Goal: Task Accomplishment & Management: Use online tool/utility

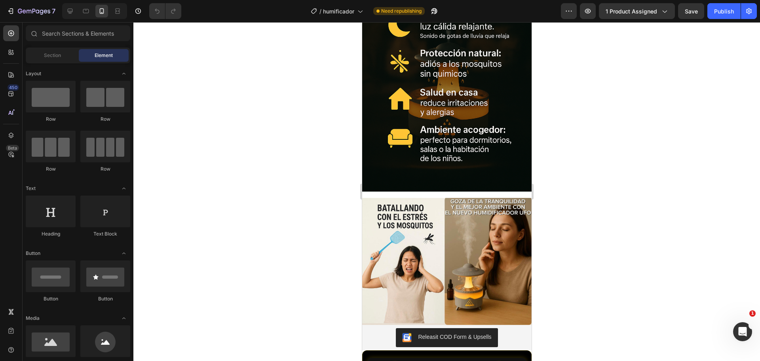
scroll to position [1128, 0]
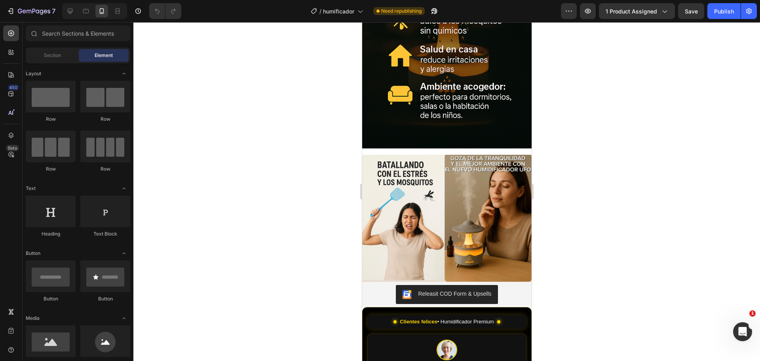
drag, startPoint x: 529, startPoint y: 55, endPoint x: 909, endPoint y: 284, distance: 443.4
click at [451, 218] on img at bounding box center [446, 218] width 169 height 127
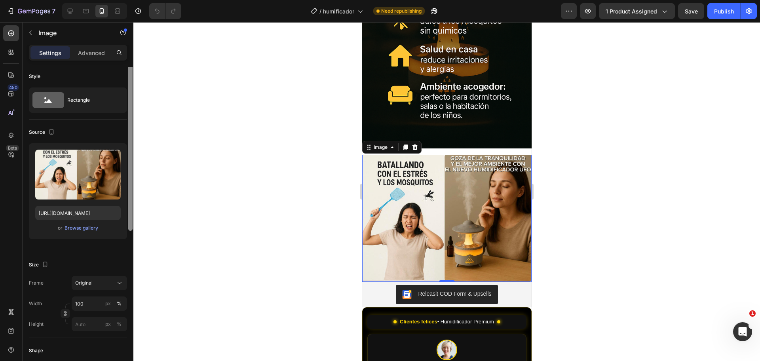
scroll to position [0, 0]
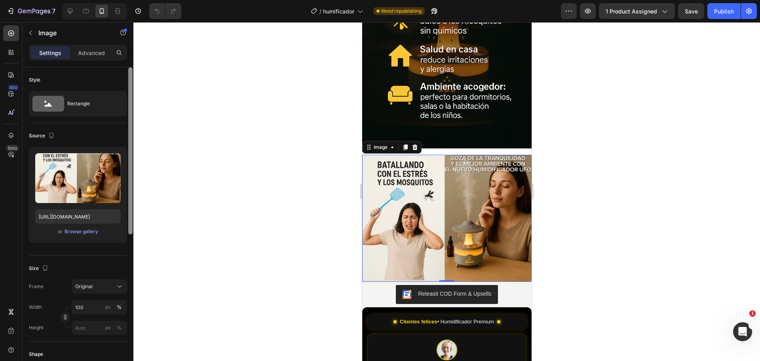
drag, startPoint x: 129, startPoint y: 227, endPoint x: 122, endPoint y: 182, distance: 45.6
click at [122, 182] on div "Style Rectangle Source Upload Image [URL][DOMAIN_NAME] or Browse gallery Size F…" at bounding box center [78, 225] width 111 height 316
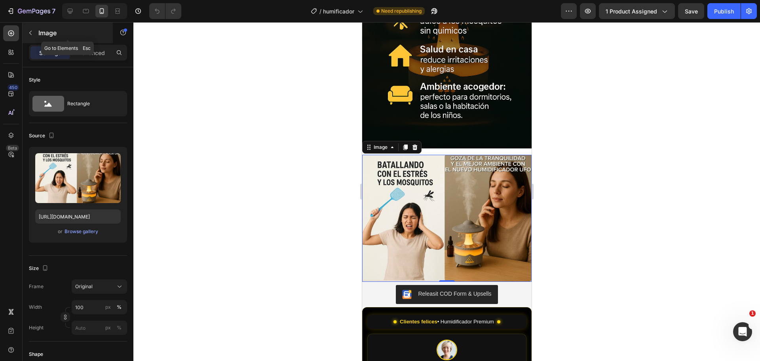
click at [40, 34] on p "Image" at bounding box center [71, 32] width 67 height 9
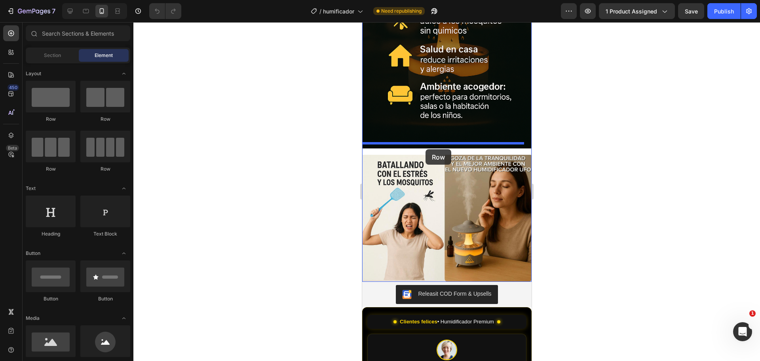
drag, startPoint x: 473, startPoint y: 125, endPoint x: 425, endPoint y: 149, distance: 54.2
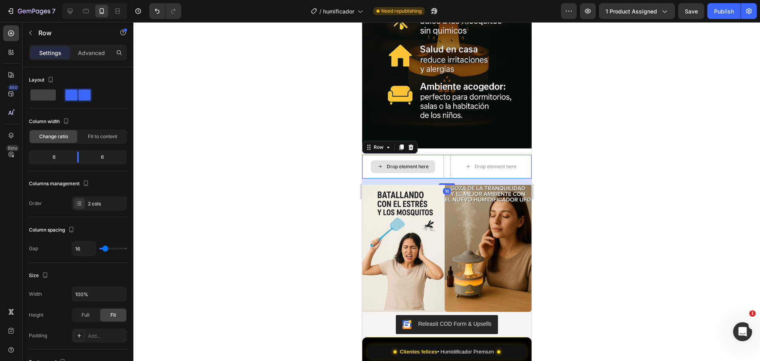
click at [397, 163] on div "Drop element here" at bounding box center [407, 166] width 42 height 6
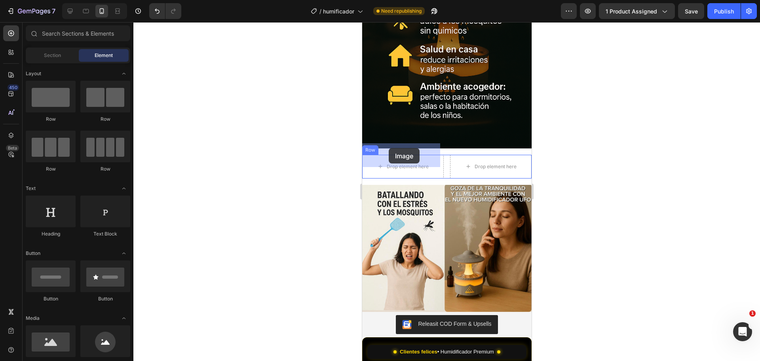
drag, startPoint x: 423, startPoint y: 369, endPoint x: 388, endPoint y: 148, distance: 223.6
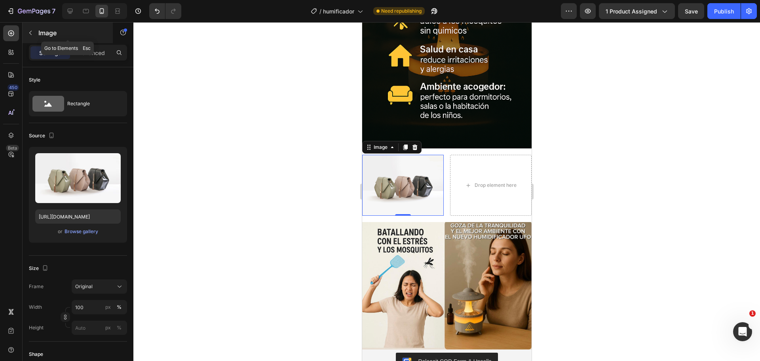
click at [31, 34] on icon "button" at bounding box center [30, 33] width 2 height 4
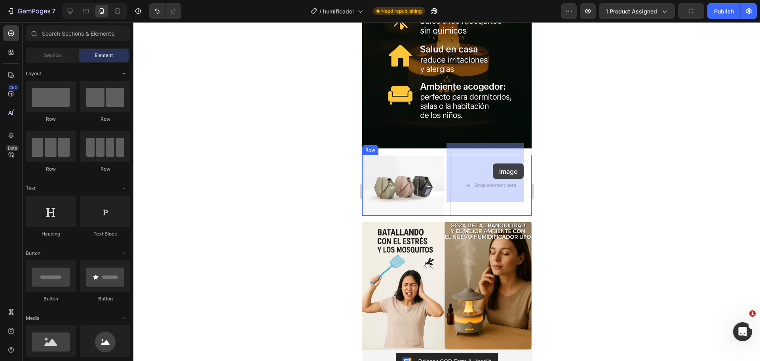
drag, startPoint x: 419, startPoint y: 366, endPoint x: 492, endPoint y: 163, distance: 214.9
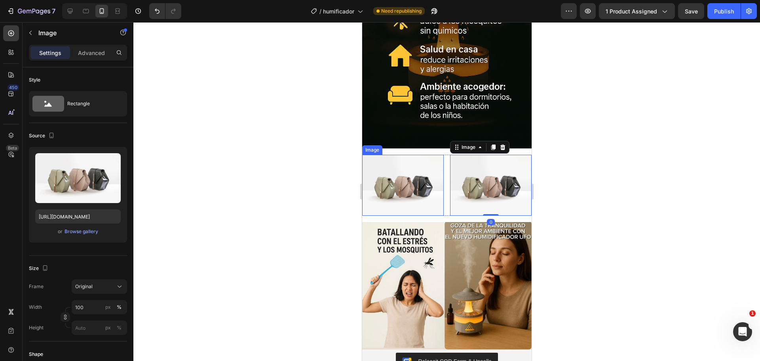
click at [422, 156] on img at bounding box center [403, 185] width 82 height 61
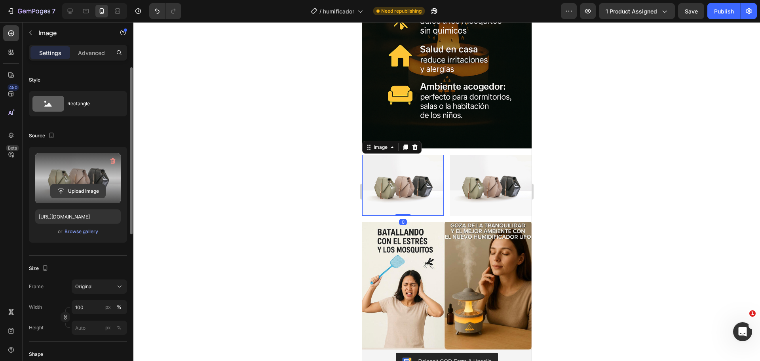
click at [53, 186] on input "file" at bounding box center [78, 190] width 55 height 13
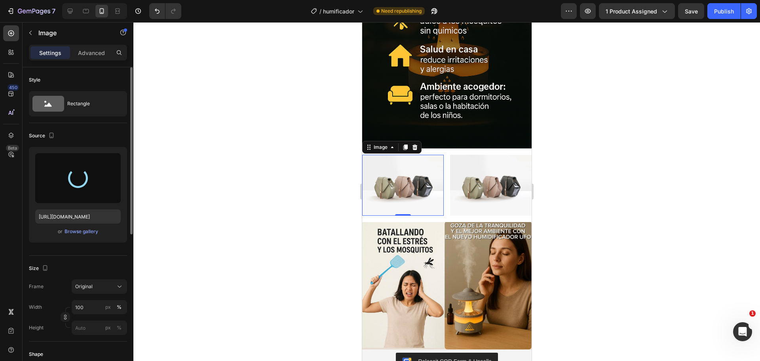
type input "[URL][DOMAIN_NAME]"
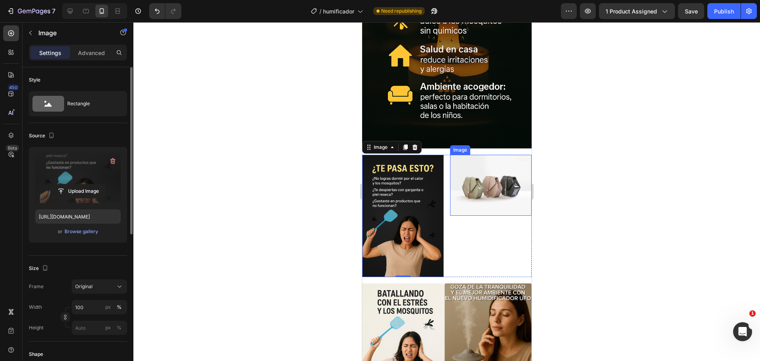
click at [475, 156] on img at bounding box center [491, 185] width 82 height 61
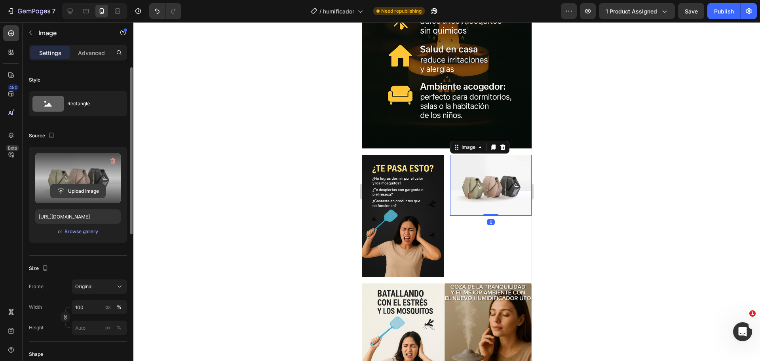
click at [82, 186] on input "file" at bounding box center [78, 190] width 55 height 13
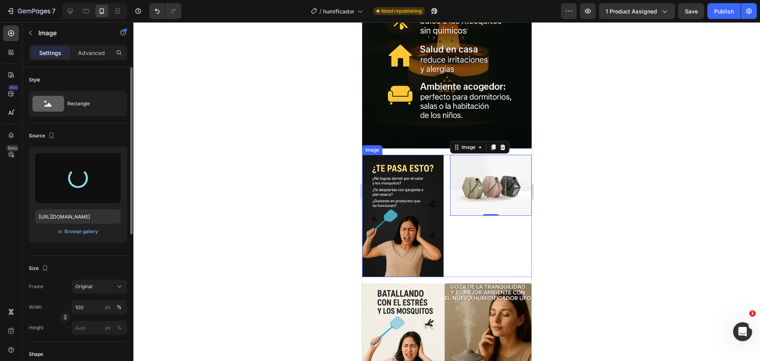
type input "[URL][DOMAIN_NAME]"
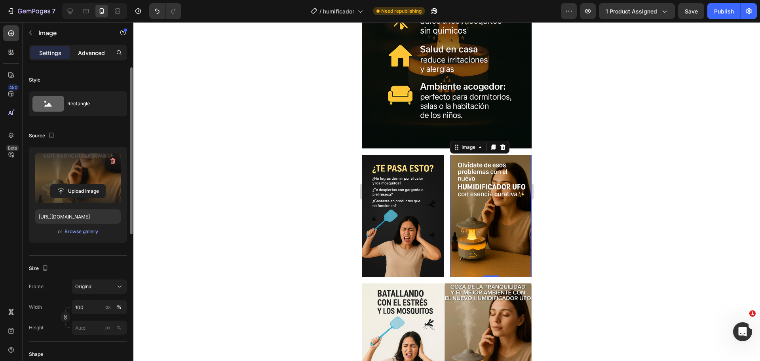
click at [97, 53] on p "Advanced" at bounding box center [91, 53] width 27 height 8
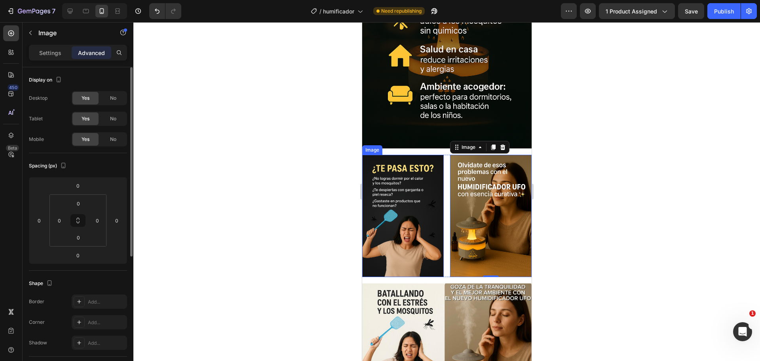
click at [416, 175] on img at bounding box center [403, 216] width 82 height 122
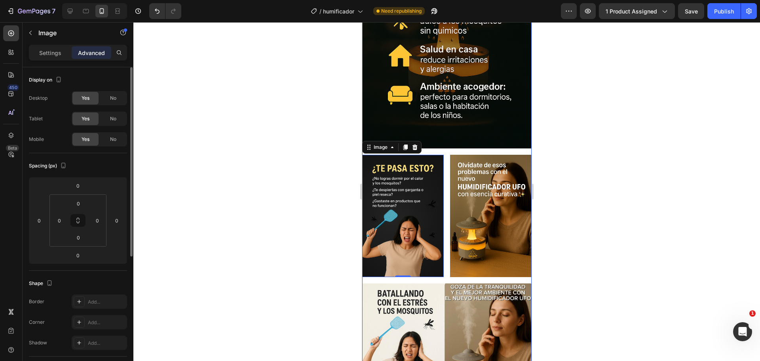
click at [441, 141] on div "Image Image 0 Image Row Image" at bounding box center [446, 152] width 169 height 516
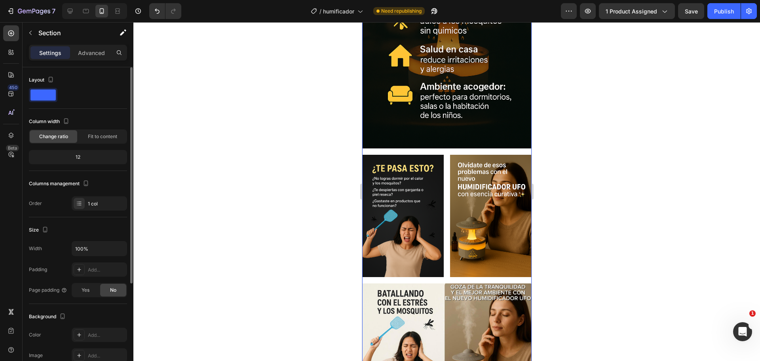
click at [435, 139] on div "Image Image Image Row Image" at bounding box center [446, 152] width 169 height 516
click at [104, 50] on p "Advanced" at bounding box center [91, 53] width 27 height 8
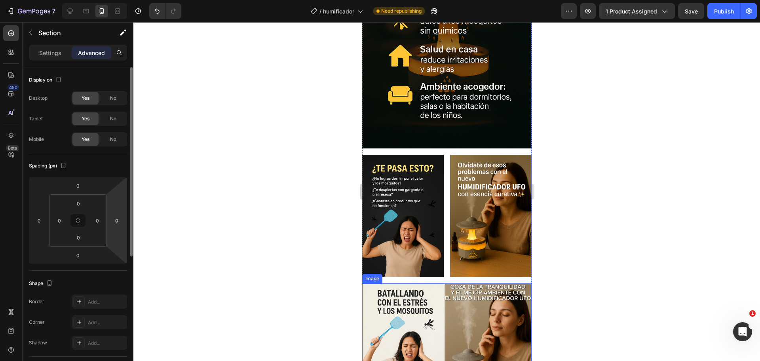
click at [481, 288] on img at bounding box center [446, 346] width 169 height 127
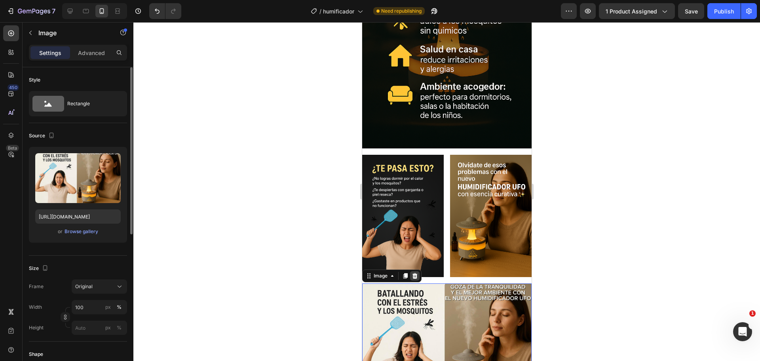
click at [414, 273] on icon at bounding box center [414, 276] width 5 height 6
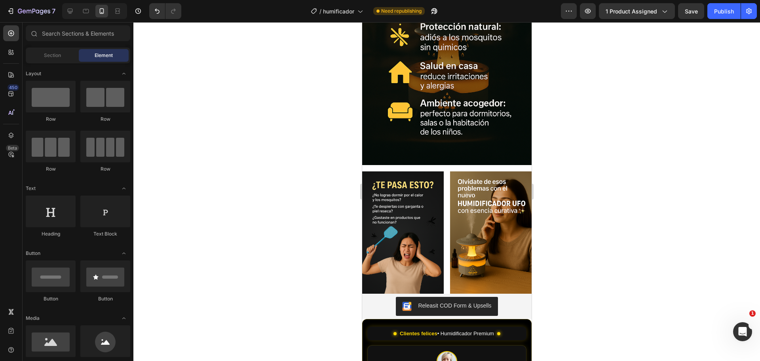
scroll to position [1128, 0]
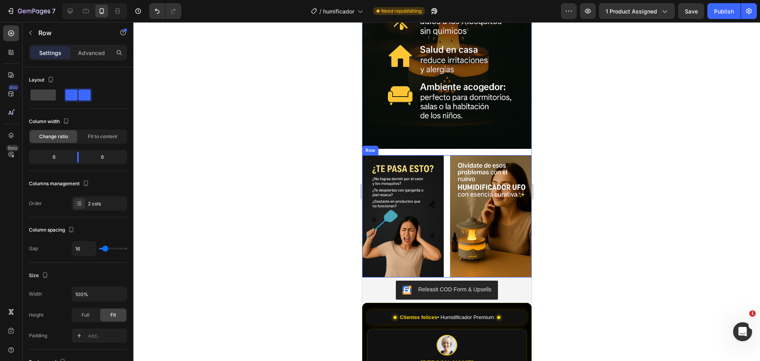
click at [445, 224] on div "Image Image Row" at bounding box center [446, 216] width 169 height 122
click at [96, 55] on p "Advanced" at bounding box center [91, 53] width 27 height 8
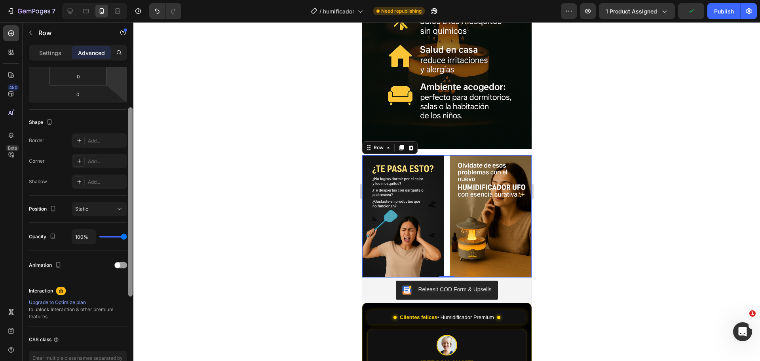
scroll to position [179, 0]
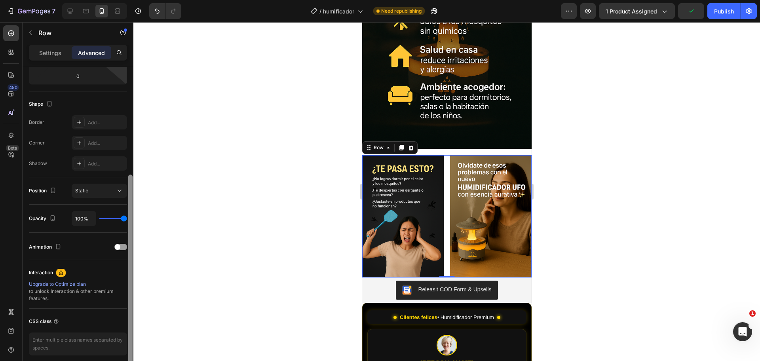
drag, startPoint x: 131, startPoint y: 220, endPoint x: 138, endPoint y: 328, distance: 107.9
click at [138, 0] on div "7 Version history / humificador Need republishing Preview 1 product assigned Pu…" at bounding box center [380, 0] width 760 height 0
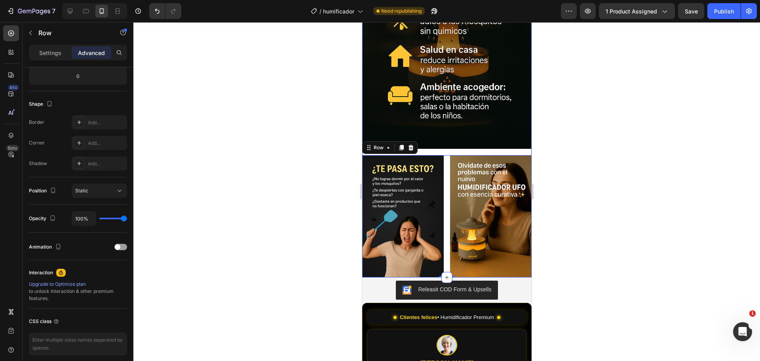
click at [437, 141] on div "Image Image Image Row 0" at bounding box center [446, 86] width 169 height 383
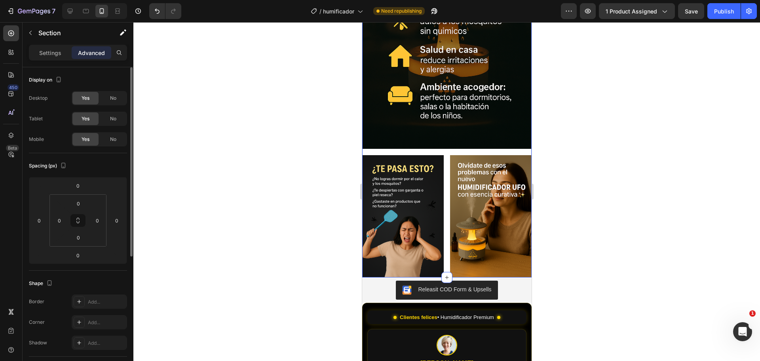
click at [437, 139] on div "Image Image Image Row" at bounding box center [446, 86] width 169 height 383
click at [460, 140] on div "Image Image Image Row" at bounding box center [446, 86] width 169 height 383
click at [450, 155] on img at bounding box center [491, 216] width 82 height 122
click at [441, 139] on div "Image Image Image 0 Row" at bounding box center [446, 86] width 169 height 383
click at [418, 141] on div "Image Image Image Row" at bounding box center [446, 86] width 169 height 383
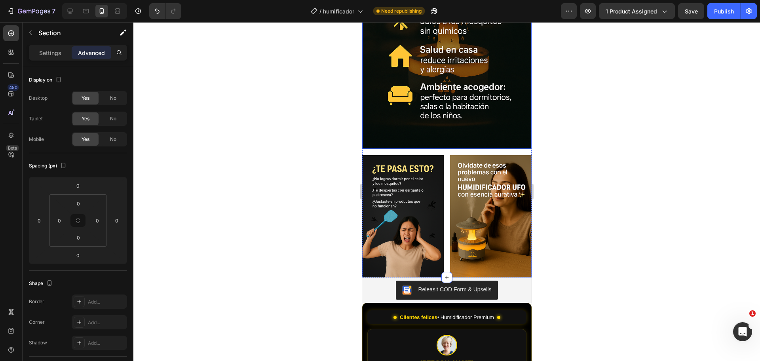
click at [439, 134] on img at bounding box center [446, 22] width 169 height 254
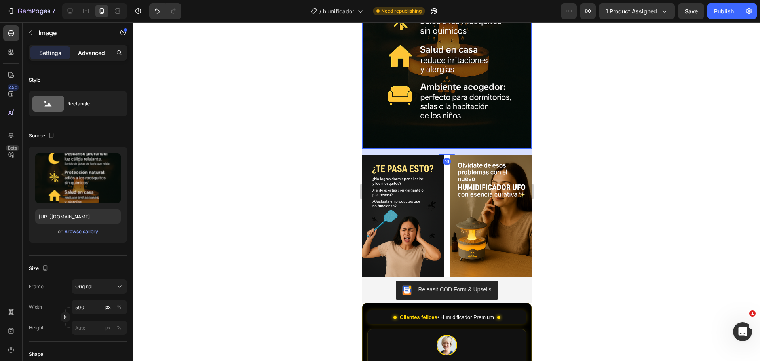
click at [94, 50] on p "Advanced" at bounding box center [91, 53] width 27 height 8
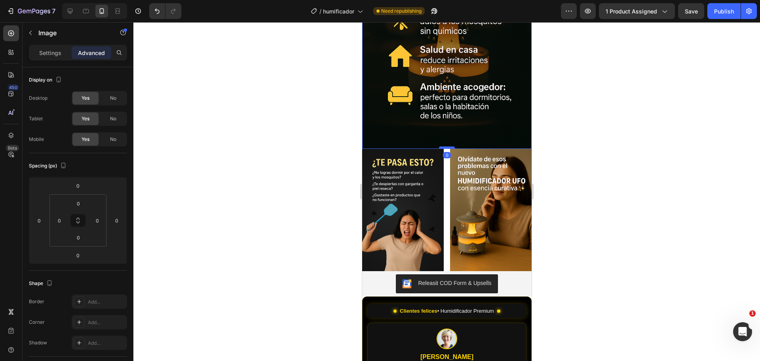
drag, startPoint x: 445, startPoint y: 142, endPoint x: 444, endPoint y: 135, distance: 7.2
click at [444, 146] on div at bounding box center [447, 147] width 16 height 2
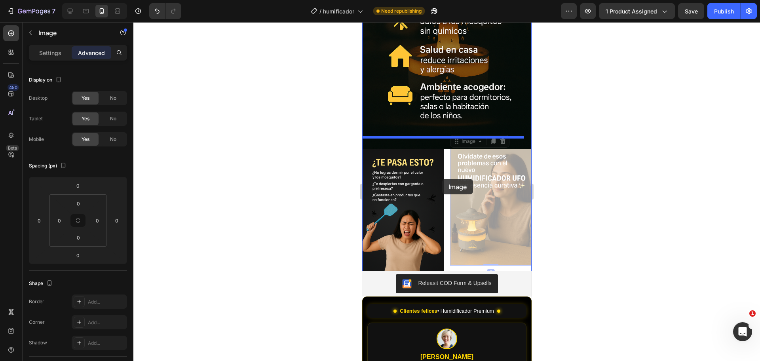
drag, startPoint x: 446, startPoint y: 178, endPoint x: 442, endPoint y: 179, distance: 4.8
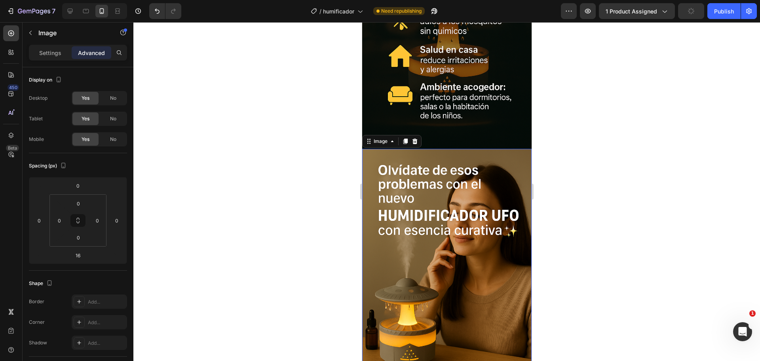
type input "0"
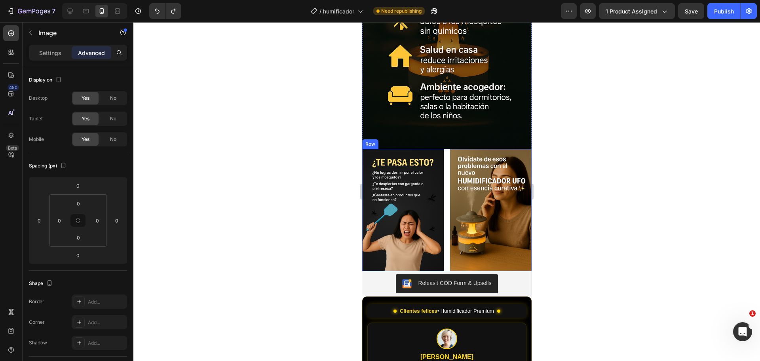
click at [439, 187] on div "Image Image Row" at bounding box center [446, 210] width 169 height 122
click at [443, 269] on div at bounding box center [447, 270] width 16 height 2
click at [450, 167] on img at bounding box center [491, 210] width 82 height 122
click at [441, 169] on div "Image Image 0 Row" at bounding box center [446, 210] width 169 height 122
click at [79, 218] on icon at bounding box center [78, 220] width 6 height 6
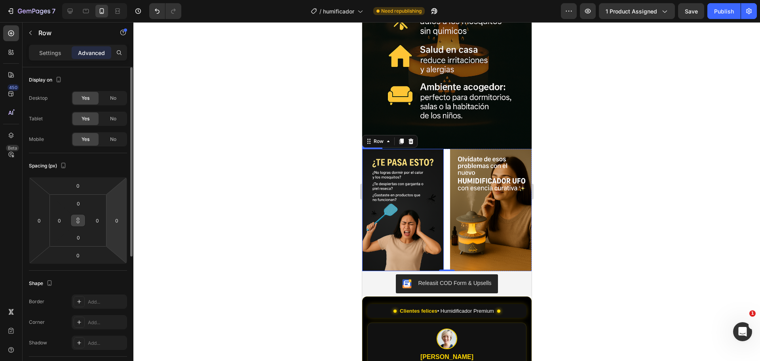
click at [425, 193] on img at bounding box center [403, 210] width 82 height 122
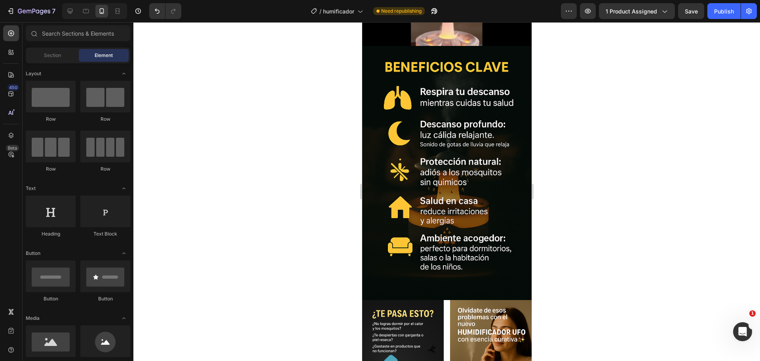
scroll to position [985, 0]
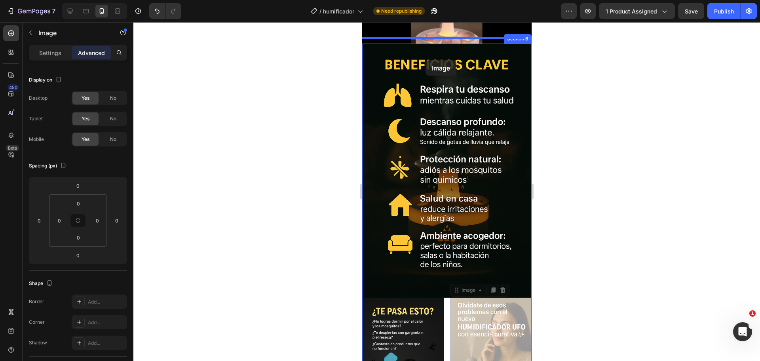
drag, startPoint x: 452, startPoint y: 324, endPoint x: 425, endPoint y: 60, distance: 265.3
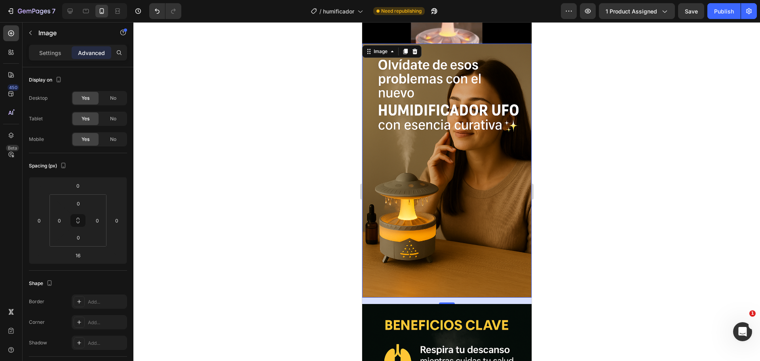
type input "0"
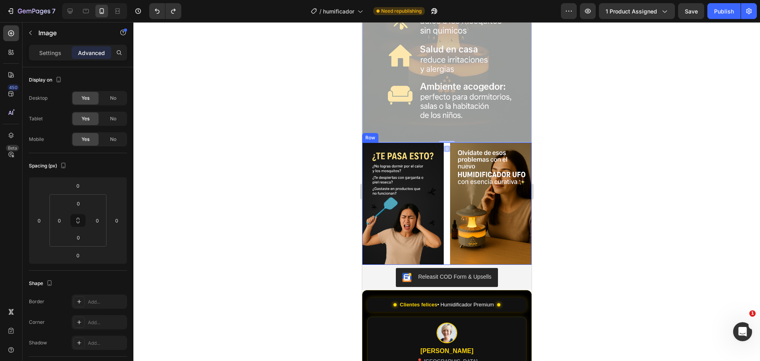
scroll to position [1173, 0]
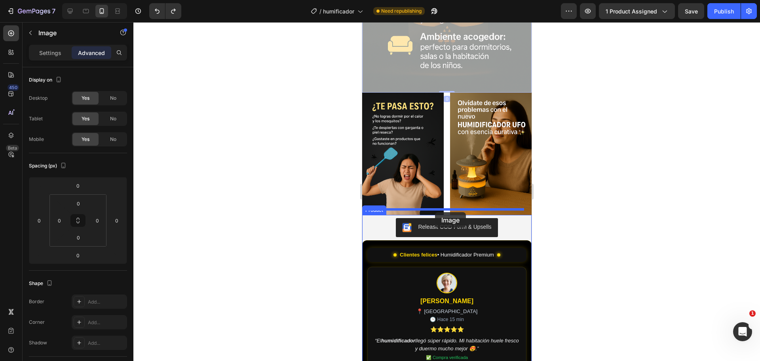
drag, startPoint x: 447, startPoint y: 116, endPoint x: 435, endPoint y: 213, distance: 98.2
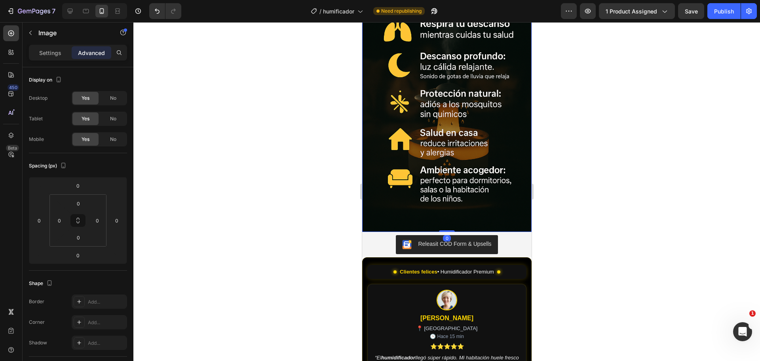
scroll to position [930, 0]
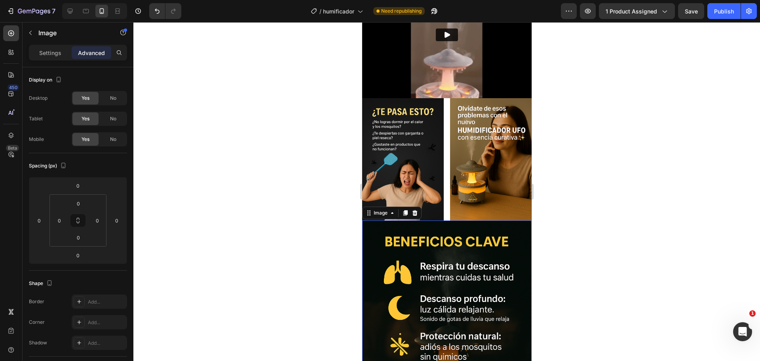
click at [673, 127] on div at bounding box center [446, 191] width 626 height 339
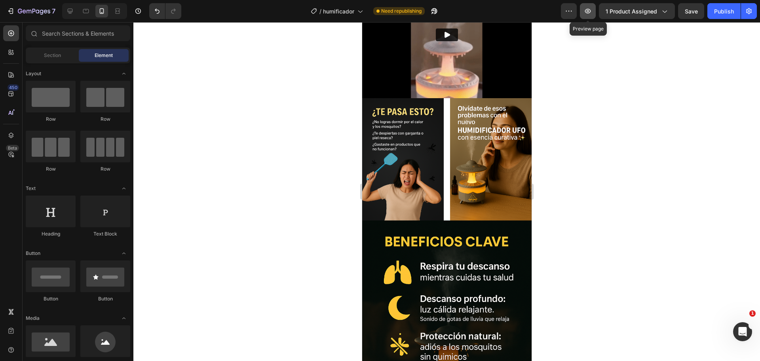
click at [588, 10] on icon "button" at bounding box center [588, 11] width 8 height 8
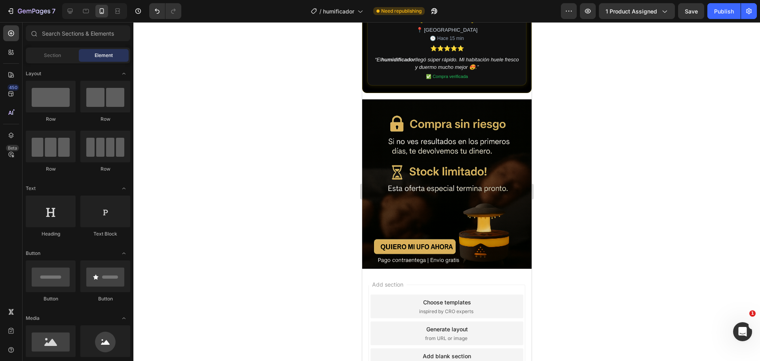
scroll to position [1475, 0]
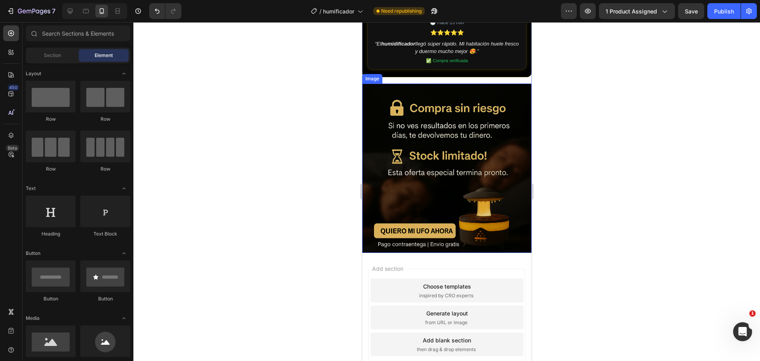
click at [424, 118] on img at bounding box center [446, 168] width 169 height 169
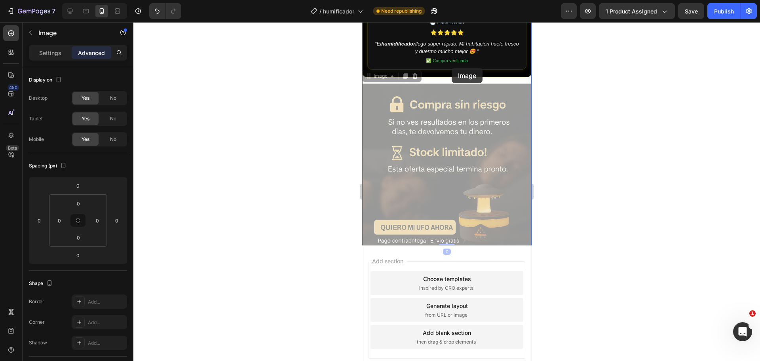
drag, startPoint x: 453, startPoint y: 76, endPoint x: 451, endPoint y: 68, distance: 8.8
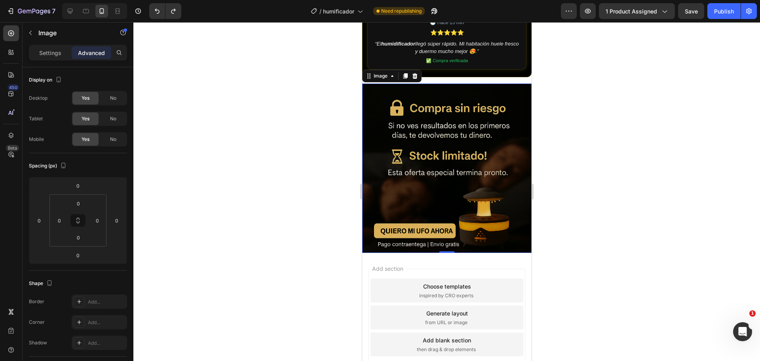
click at [490, 105] on img at bounding box center [446, 168] width 169 height 169
click at [469, 100] on img at bounding box center [446, 168] width 169 height 169
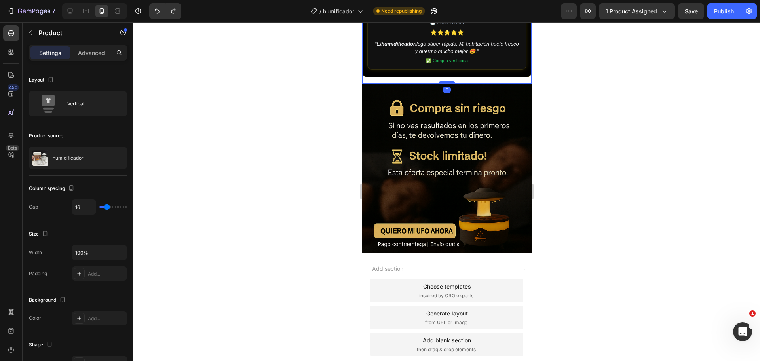
click at [445, 81] on div at bounding box center [447, 82] width 16 height 2
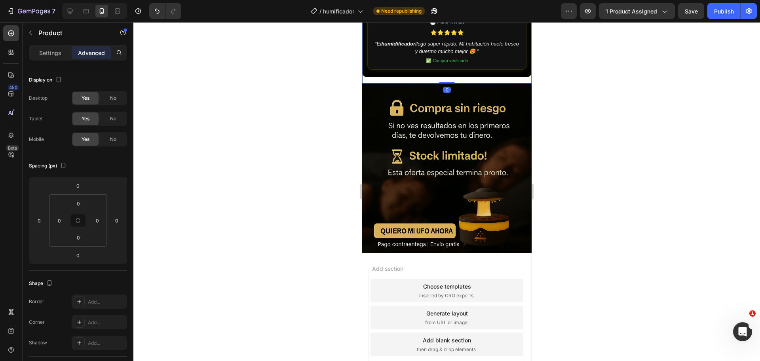
drag, startPoint x: 445, startPoint y: 72, endPoint x: 460, endPoint y: 57, distance: 21.3
click at [724, 14] on div "Publish" at bounding box center [724, 11] width 20 height 8
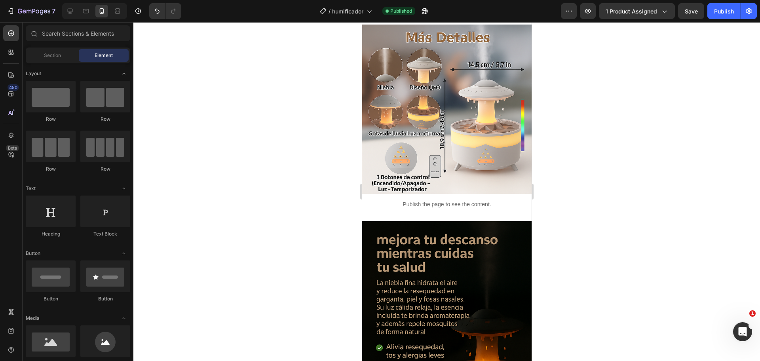
scroll to position [271, 0]
